Goal: Information Seeking & Learning: Learn about a topic

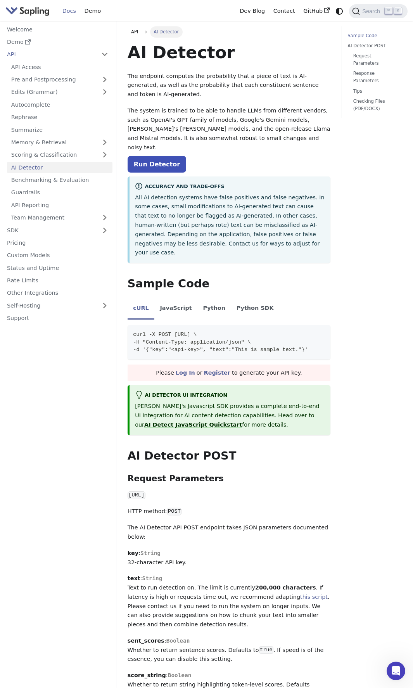
click at [26, 9] on img "Main" at bounding box center [27, 10] width 44 height 11
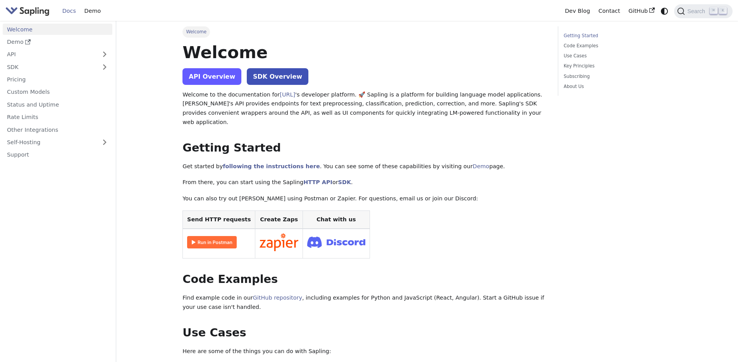
click at [204, 80] on link "API Overview" at bounding box center [212, 76] width 59 height 17
click at [38, 81] on link "Pricing" at bounding box center [58, 79] width 110 height 11
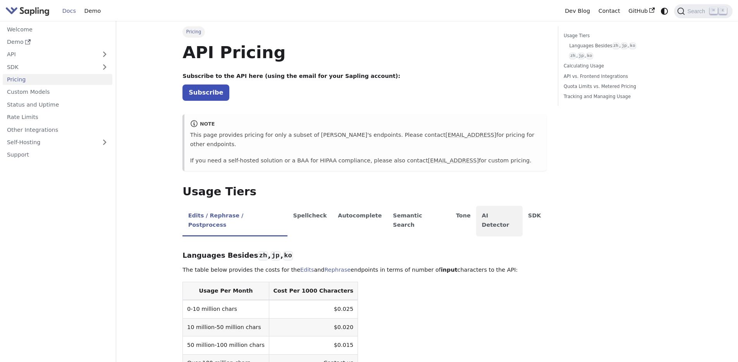
click at [476, 206] on li "AI Detector" at bounding box center [499, 221] width 47 height 31
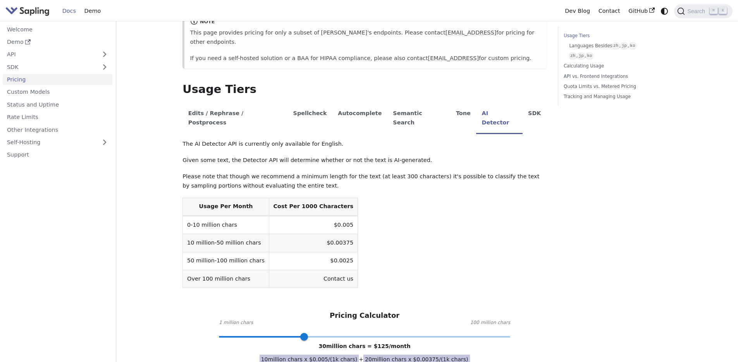
scroll to position [245, 0]
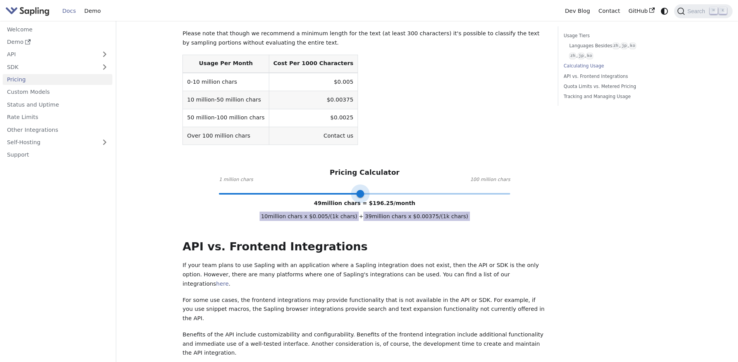
drag, startPoint x: 306, startPoint y: 175, endPoint x: 361, endPoint y: 176, distance: 55.0
click at [361, 190] on span at bounding box center [361, 194] width 8 height 8
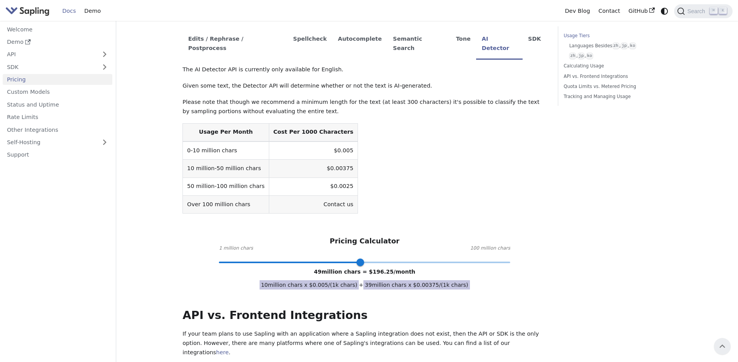
scroll to position [164, 0]
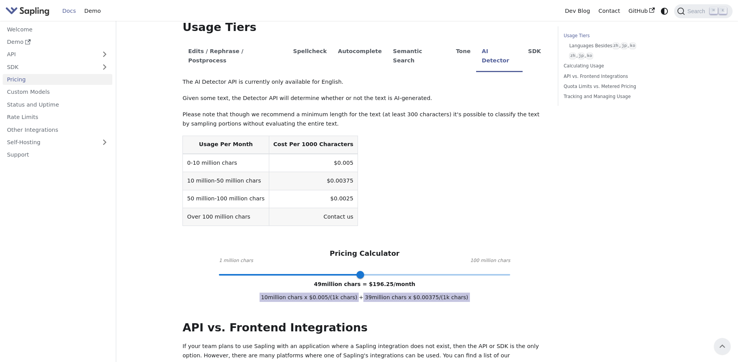
click at [391, 281] on span "49 million chars = $ 196.25 /month" at bounding box center [365, 284] width 102 height 6
click at [340, 293] on span "10 million chars x $ 0.005 /(1k chars)" at bounding box center [310, 297] width 100 height 9
click at [323, 293] on span "10 million chars x $ 0.005 /(1k chars)" at bounding box center [310, 297] width 100 height 9
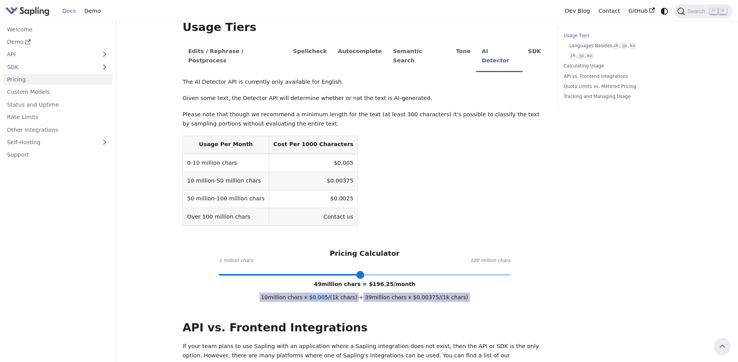
click at [323, 293] on span "10 million chars x $ 0.005 /(1k chars)" at bounding box center [310, 297] width 100 height 9
click at [321, 293] on span "10 million chars x $ 0.005 /(1k chars)" at bounding box center [310, 297] width 100 height 9
drag, startPoint x: 362, startPoint y: 255, endPoint x: 376, endPoint y: 260, distance: 15.3
click at [376, 271] on span at bounding box center [375, 275] width 8 height 8
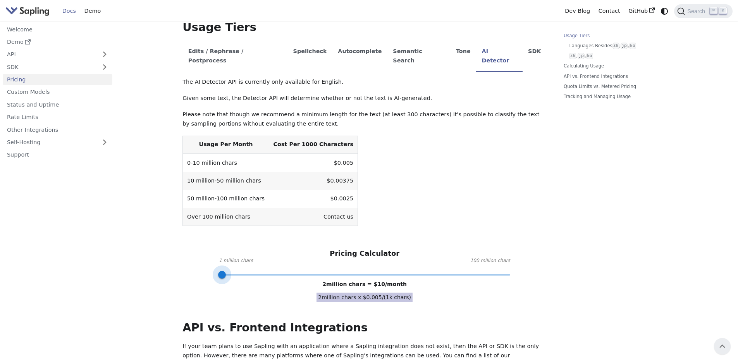
type input "1"
drag, startPoint x: 372, startPoint y: 256, endPoint x: 210, endPoint y: 258, distance: 161.7
click at [210, 258] on div "API Pricing Subscribe to the API here (using the email for your Sapling account…" at bounding box center [365, 299] width 364 height 842
click at [200, 136] on th "Usage Per Month" at bounding box center [226, 145] width 86 height 18
drag, startPoint x: 197, startPoint y: 125, endPoint x: 340, endPoint y: 124, distance: 143.0
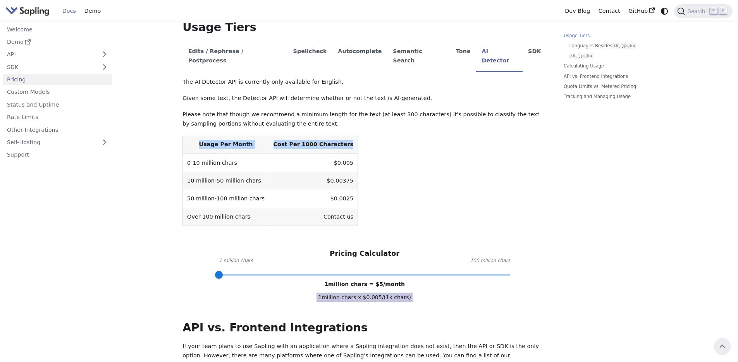
click at [340, 136] on tr "Usage Per Month Cost Per 1000 Characters" at bounding box center [270, 145] width 175 height 18
click at [340, 136] on th "Cost Per 1000 Characters" at bounding box center [313, 145] width 89 height 18
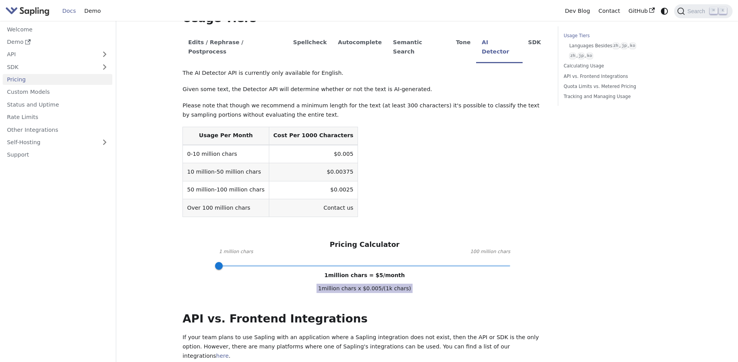
scroll to position [174, 0]
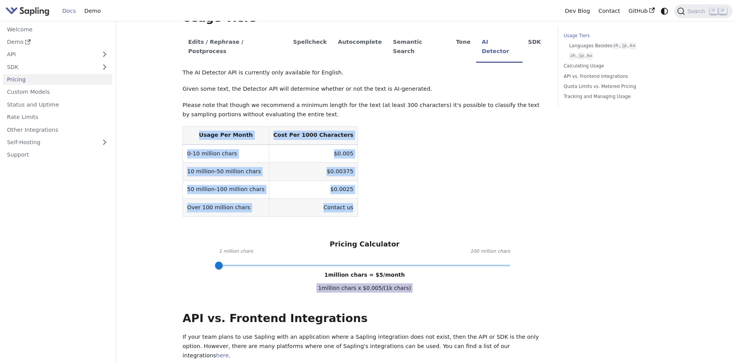
drag, startPoint x: 194, startPoint y: 115, endPoint x: 341, endPoint y: 188, distance: 163.5
click at [341, 188] on table "Usage Per Month Cost Per 1000 Characters 0-10 million chars $0.005 10 million-5…" at bounding box center [365, 171] width 364 height 91
copy table "Usage Per Month Cost Per 1000 Characters 0-10 million chars $0.005 10 million-5…"
click at [441, 166] on table "Usage Per Month Cost Per 1000 Characters 0-10 million chars $0.005 10 million-5…" at bounding box center [365, 171] width 364 height 91
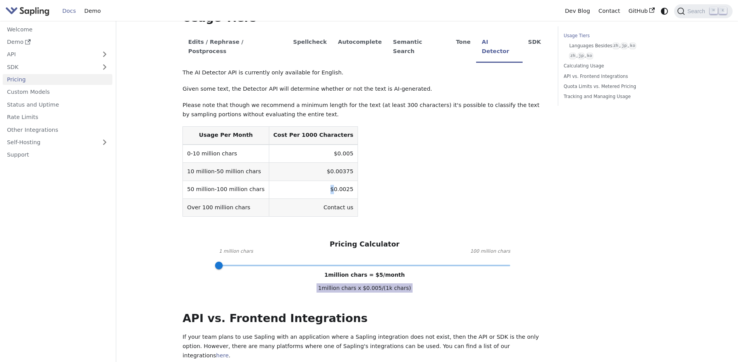
click at [441, 166] on table "Usage Per Month Cost Per 1000 Characters 0-10 million chars $0.005 10 million-5…" at bounding box center [365, 171] width 364 height 91
click at [355, 207] on div "The AI Detector API is currently only available for English. Given some text, t…" at bounding box center [365, 166] width 364 height 197
click at [400, 275] on div "API Pricing Subscribe to the API here (using the email for your Sapling account…" at bounding box center [365, 289] width 364 height 842
click at [365, 285] on div "API Pricing Subscribe to the API here (using the email for your Sapling account…" at bounding box center [365, 289] width 364 height 842
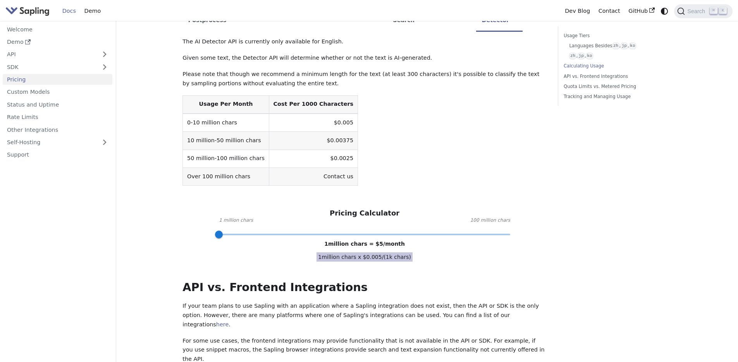
scroll to position [244, 0]
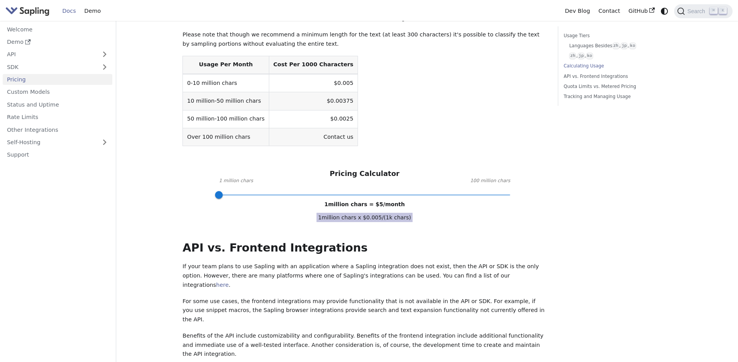
click at [67, 82] on link "Pricing" at bounding box center [58, 79] width 110 height 11
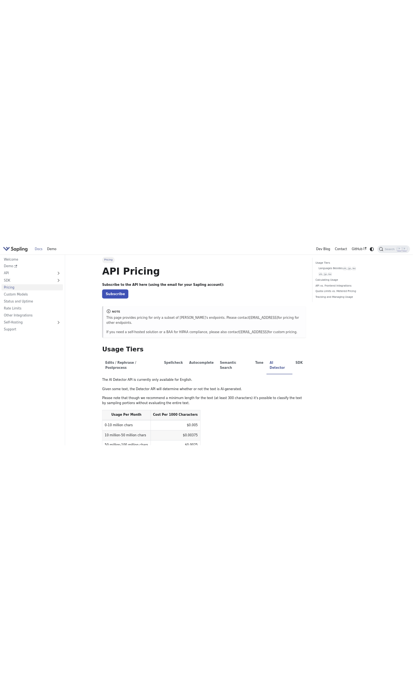
scroll to position [0, 0]
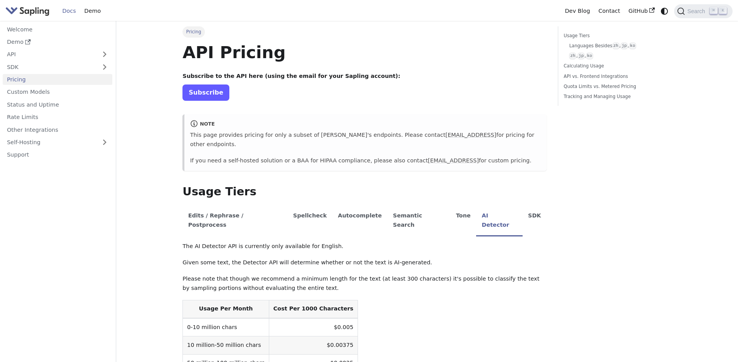
click at [197, 90] on link "Subscribe" at bounding box center [206, 93] width 47 height 16
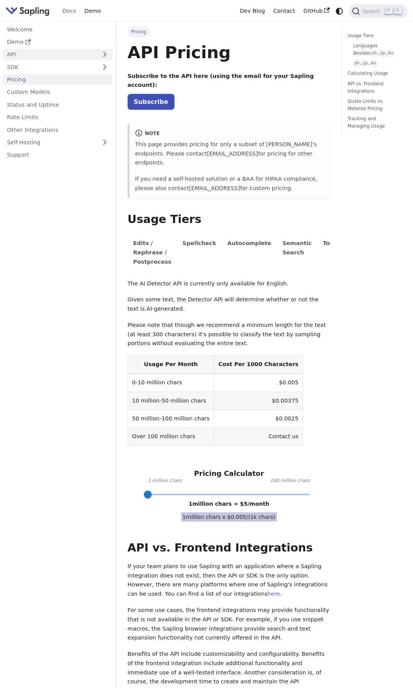
click at [21, 54] on link "API" at bounding box center [50, 54] width 94 height 11
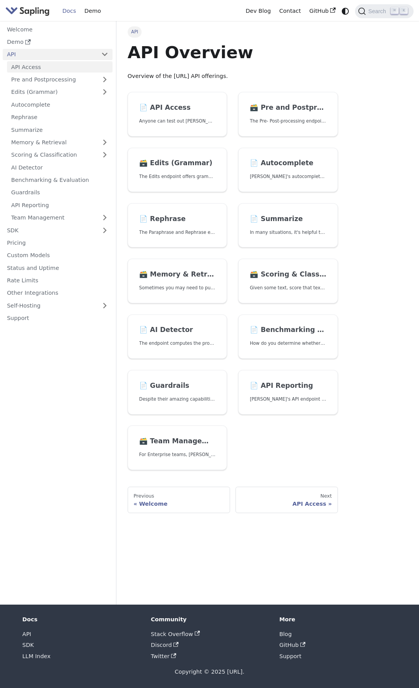
click at [37, 67] on link "API Access" at bounding box center [59, 66] width 105 height 11
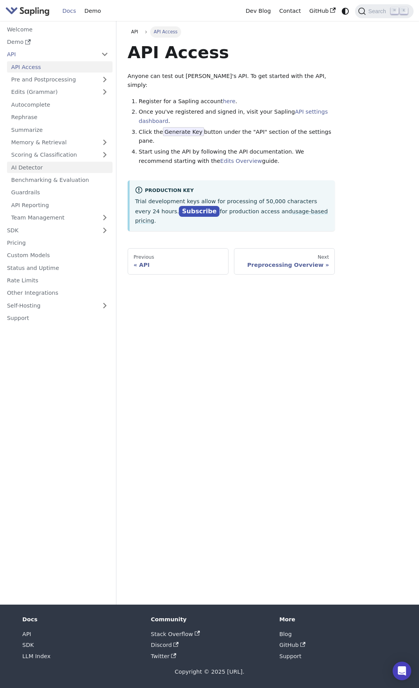
click at [53, 166] on link "AI Detector" at bounding box center [59, 167] width 105 height 11
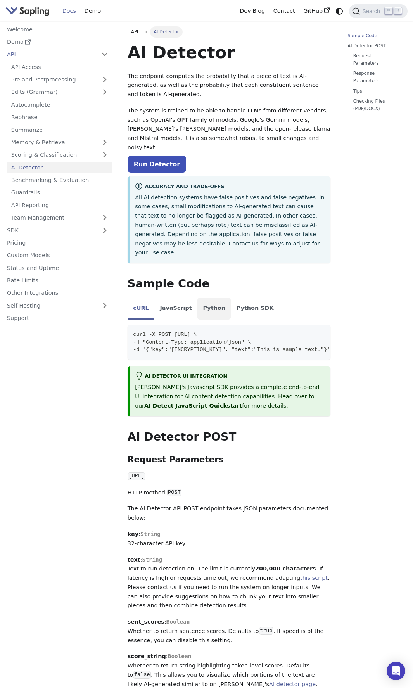
click at [210, 298] on li "Python" at bounding box center [213, 309] width 33 height 22
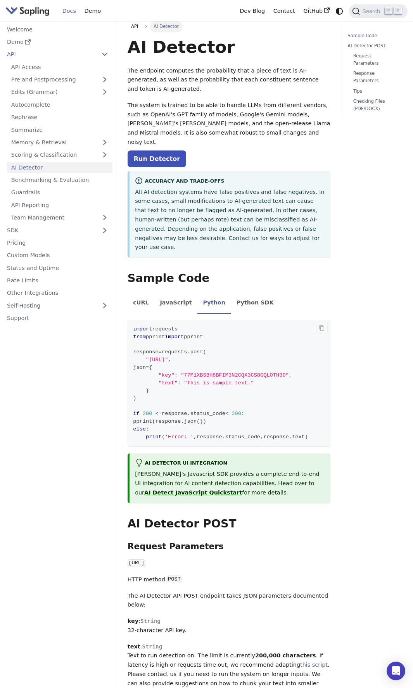
scroll to position [14, 0]
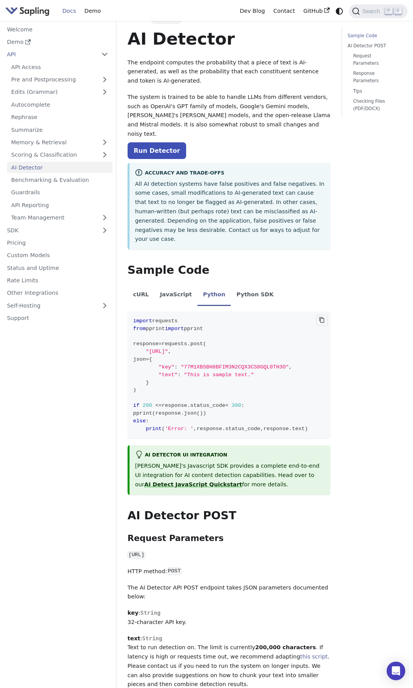
click at [321, 319] on icon "Copy code to clipboard" at bounding box center [322, 320] width 2 height 2
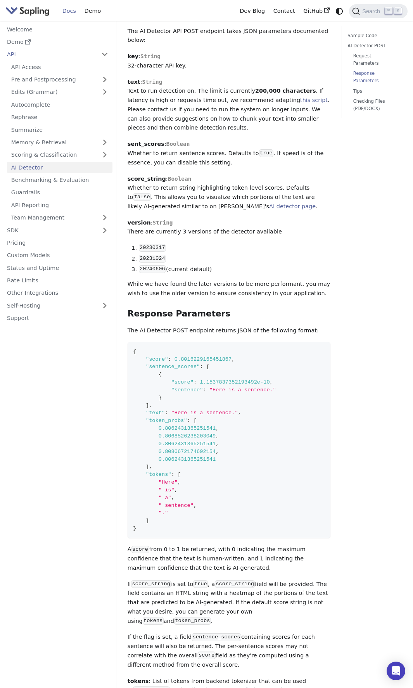
scroll to position [639, 0]
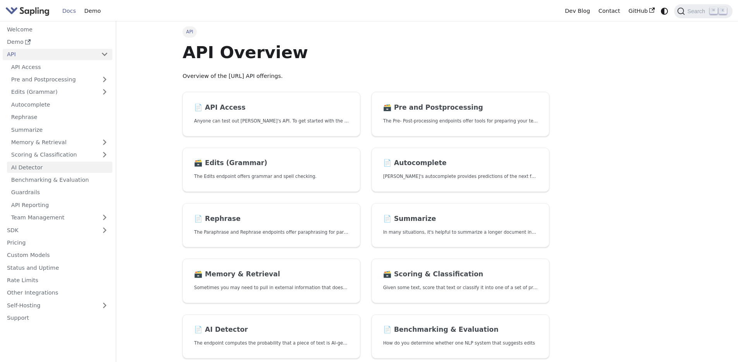
click at [60, 164] on link "AI Detector" at bounding box center [59, 167] width 105 height 11
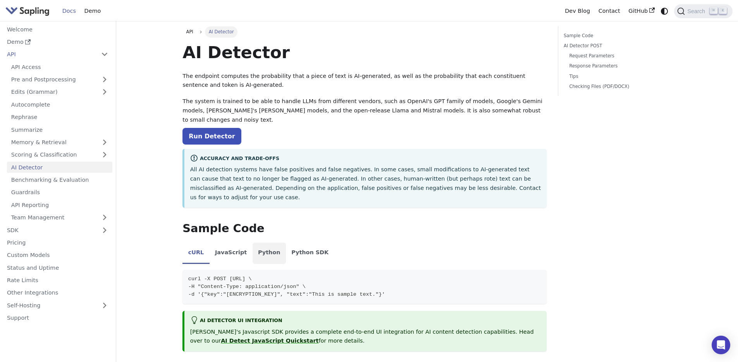
click at [272, 243] on li "Python" at bounding box center [269, 254] width 33 height 22
